Goal: Task Accomplishment & Management: Use online tool/utility

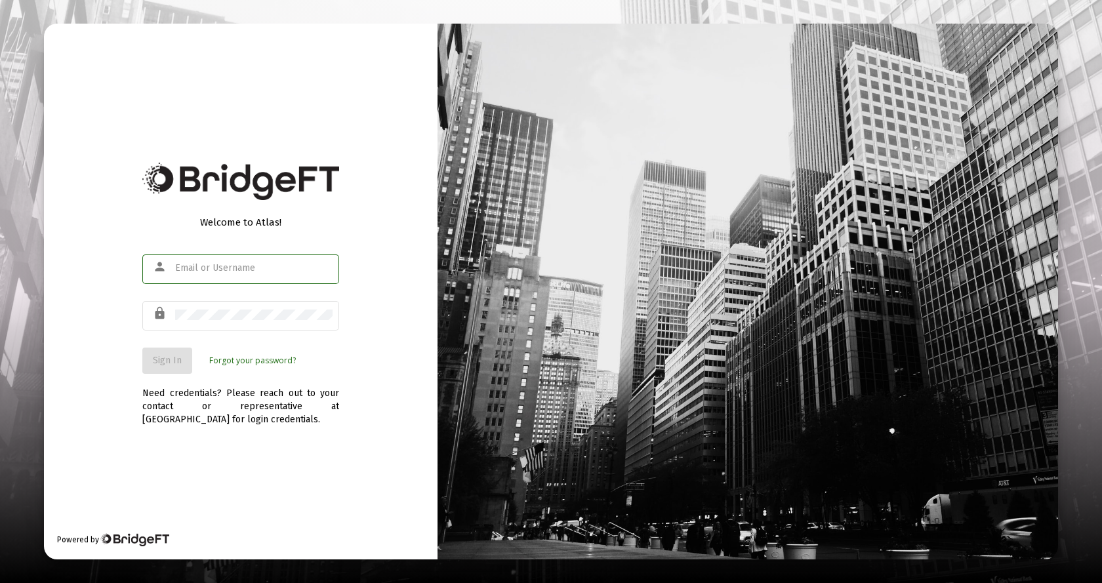
type input "[EMAIL_ADDRESS][DOMAIN_NAME]"
click at [169, 363] on span "Sign In" at bounding box center [167, 360] width 29 height 11
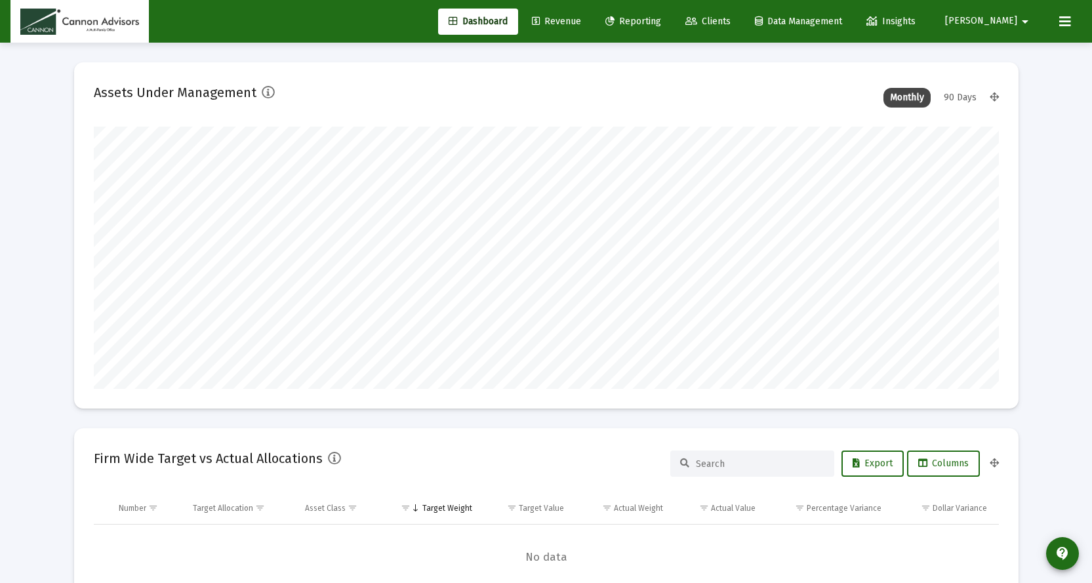
scroll to position [262, 487]
type input "[DATE]"
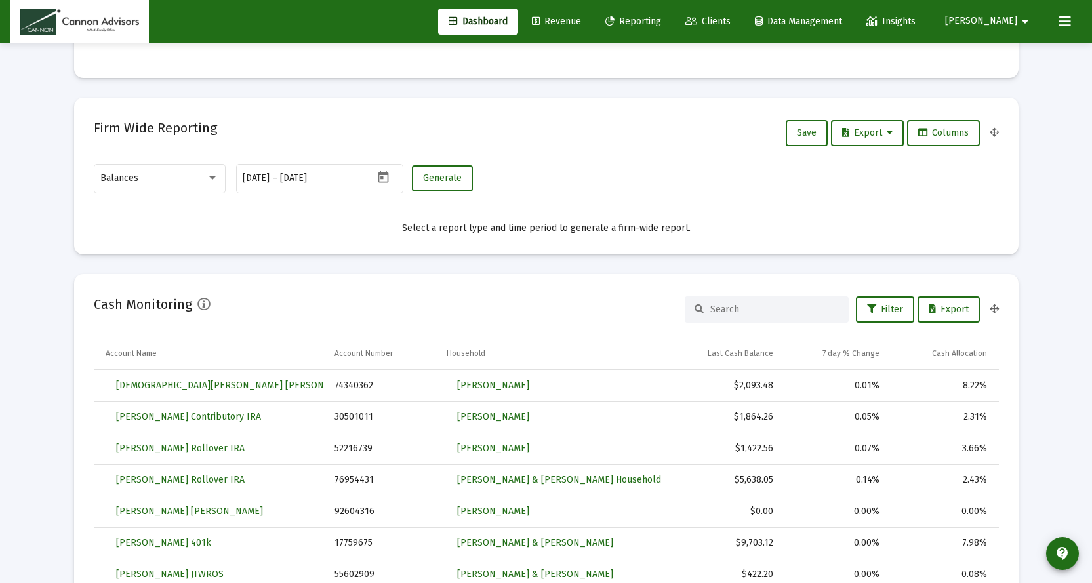
scroll to position [722, 0]
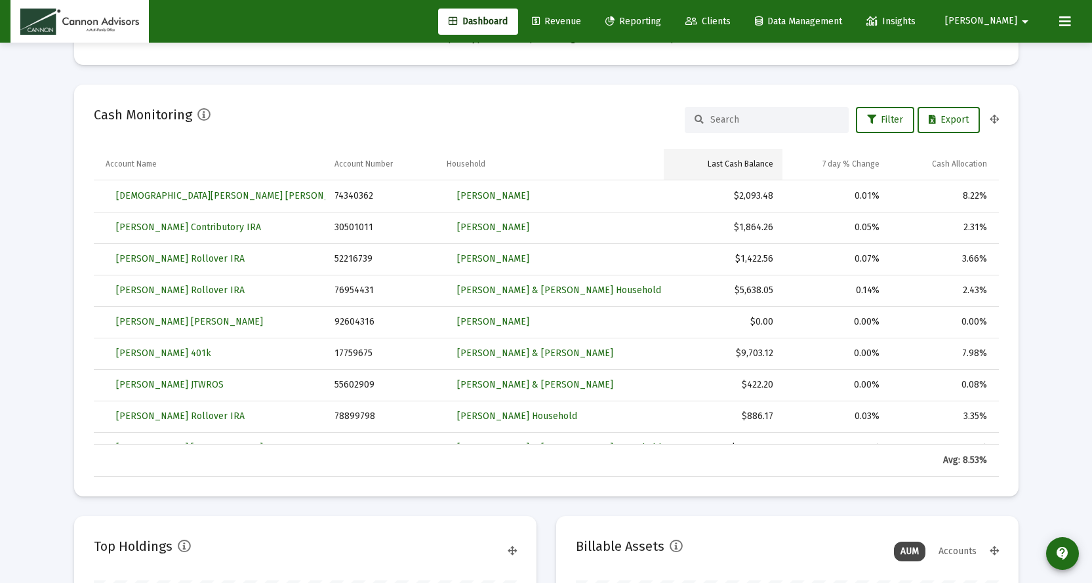
click at [746, 165] on div "Last Cash Balance" at bounding box center [741, 164] width 66 height 10
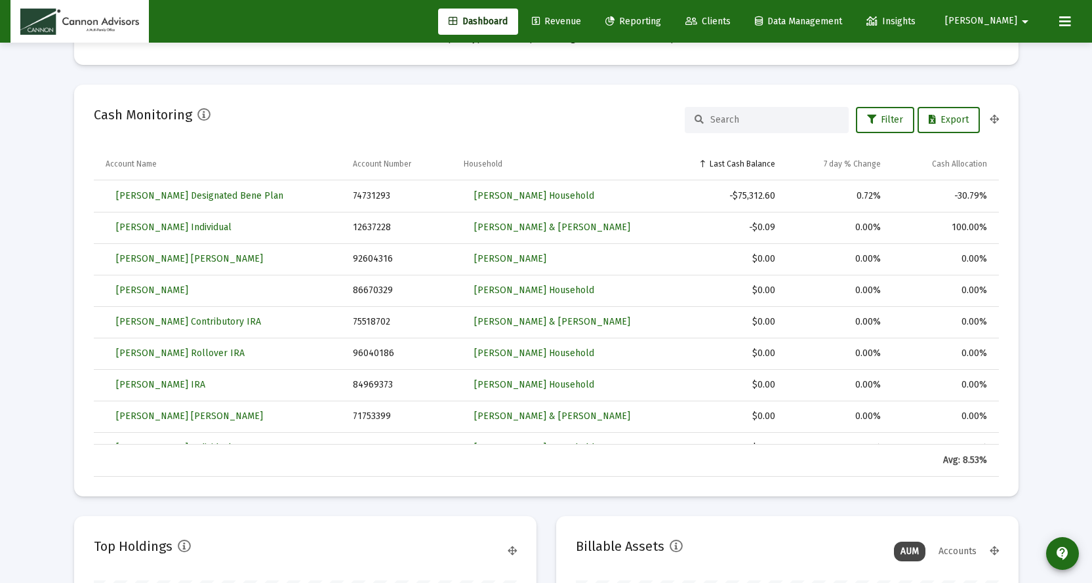
click at [746, 165] on div "Last Cash Balance" at bounding box center [743, 164] width 66 height 10
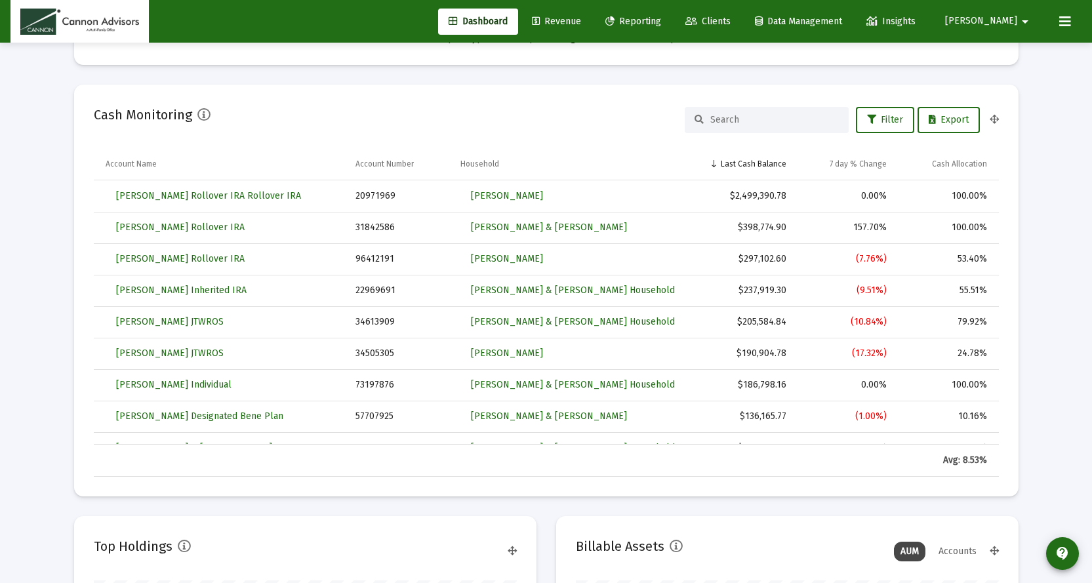
click at [746, 165] on div "Last Cash Balance" at bounding box center [754, 164] width 66 height 10
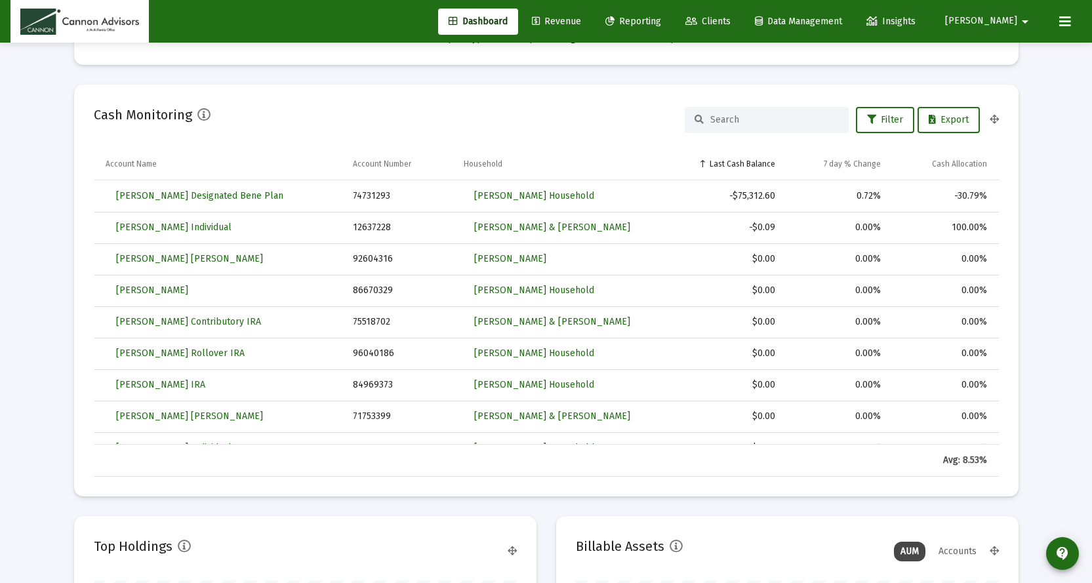
click at [746, 165] on div "Last Cash Balance" at bounding box center [743, 164] width 66 height 10
